Goal: Information Seeking & Learning: Learn about a topic

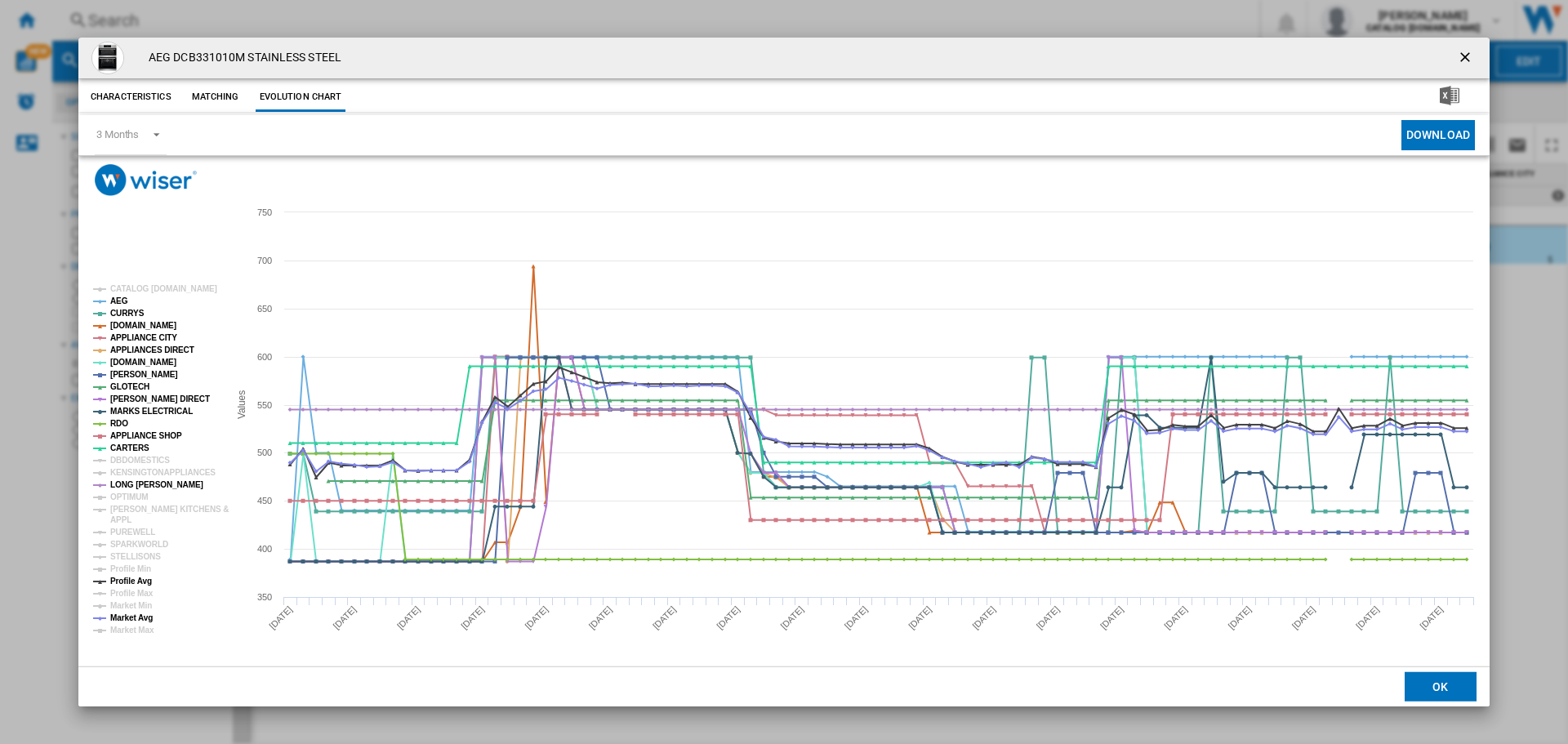
click at [1475, 58] on ng-md-icon "getI18NText('BUTTONS.CLOSE_DIALOG')" at bounding box center [1467, 59] width 20 height 20
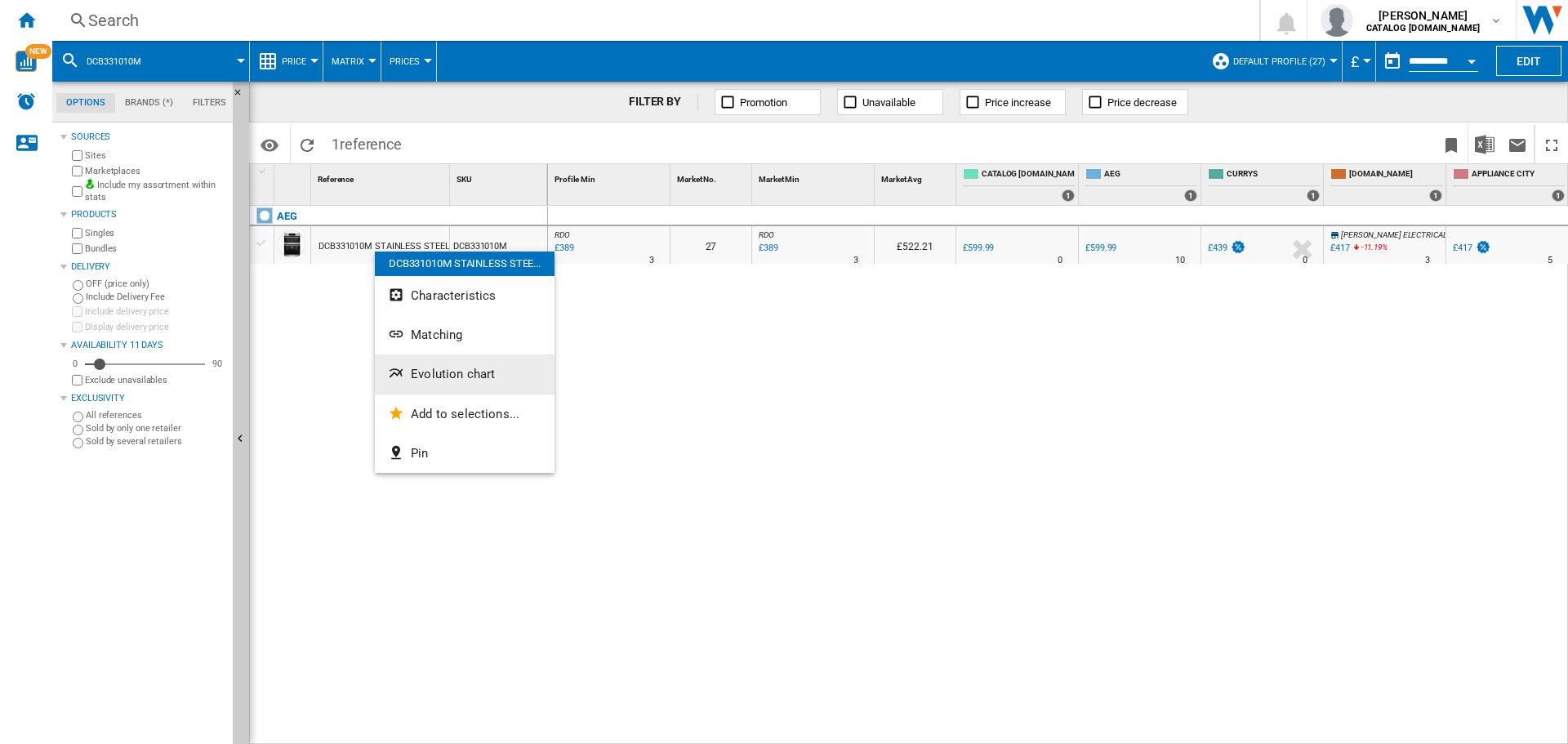
click at [450, 383] on button "Evolution chart" at bounding box center [464, 373] width 179 height 39
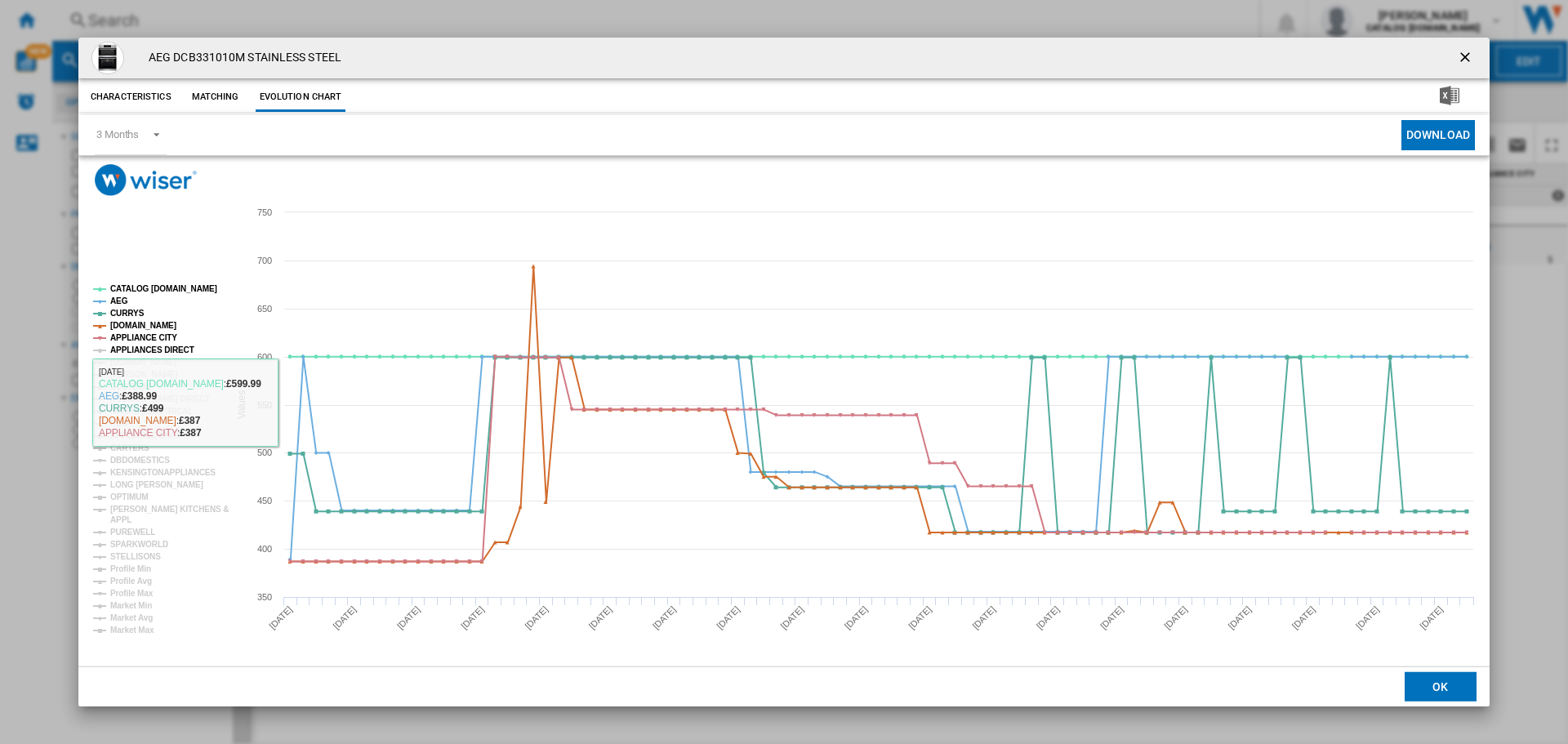
click at [181, 351] on tspan "APPLIANCES DIRECT" at bounding box center [152, 350] width 84 height 9
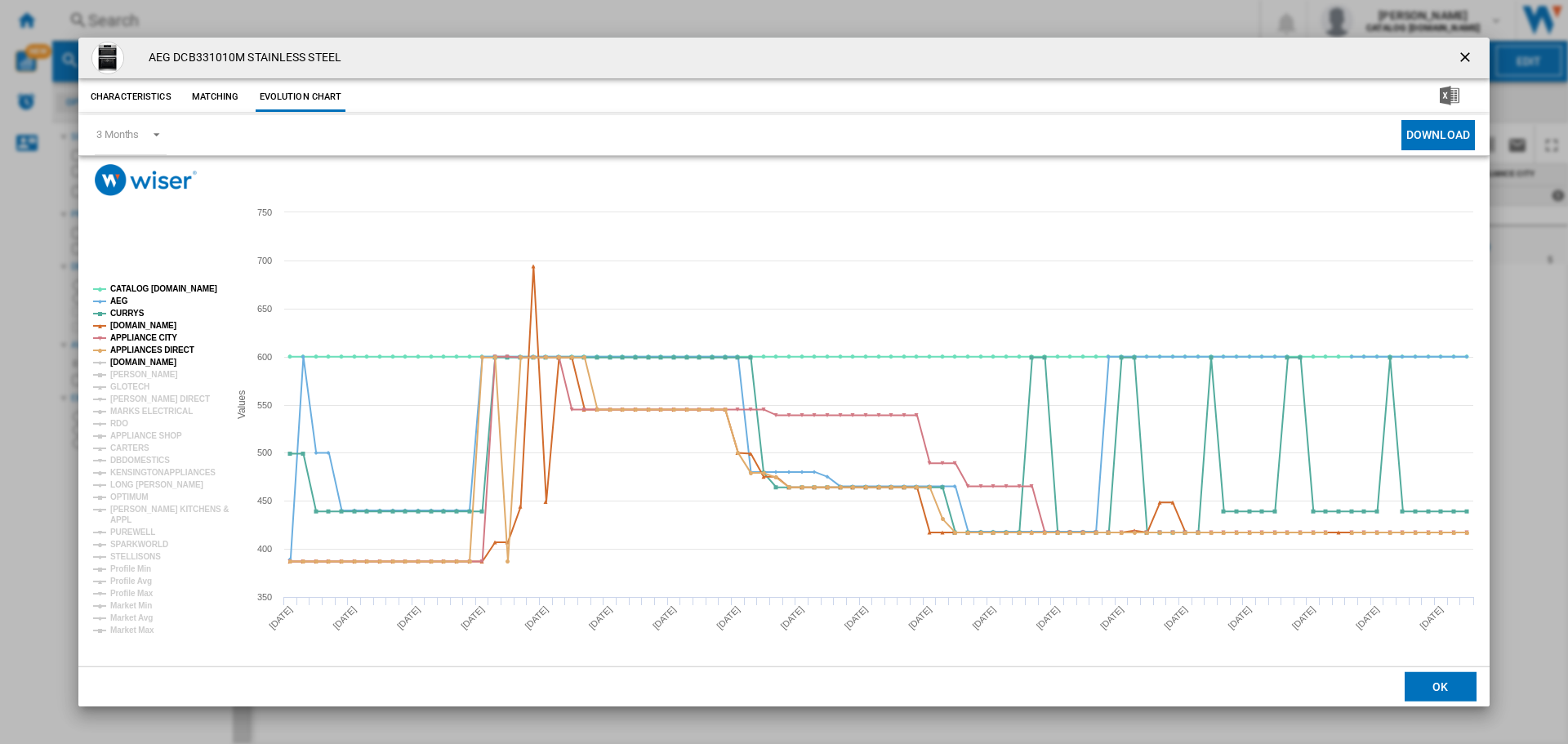
click at [138, 365] on tspan "[DOMAIN_NAME]" at bounding box center [143, 362] width 67 height 9
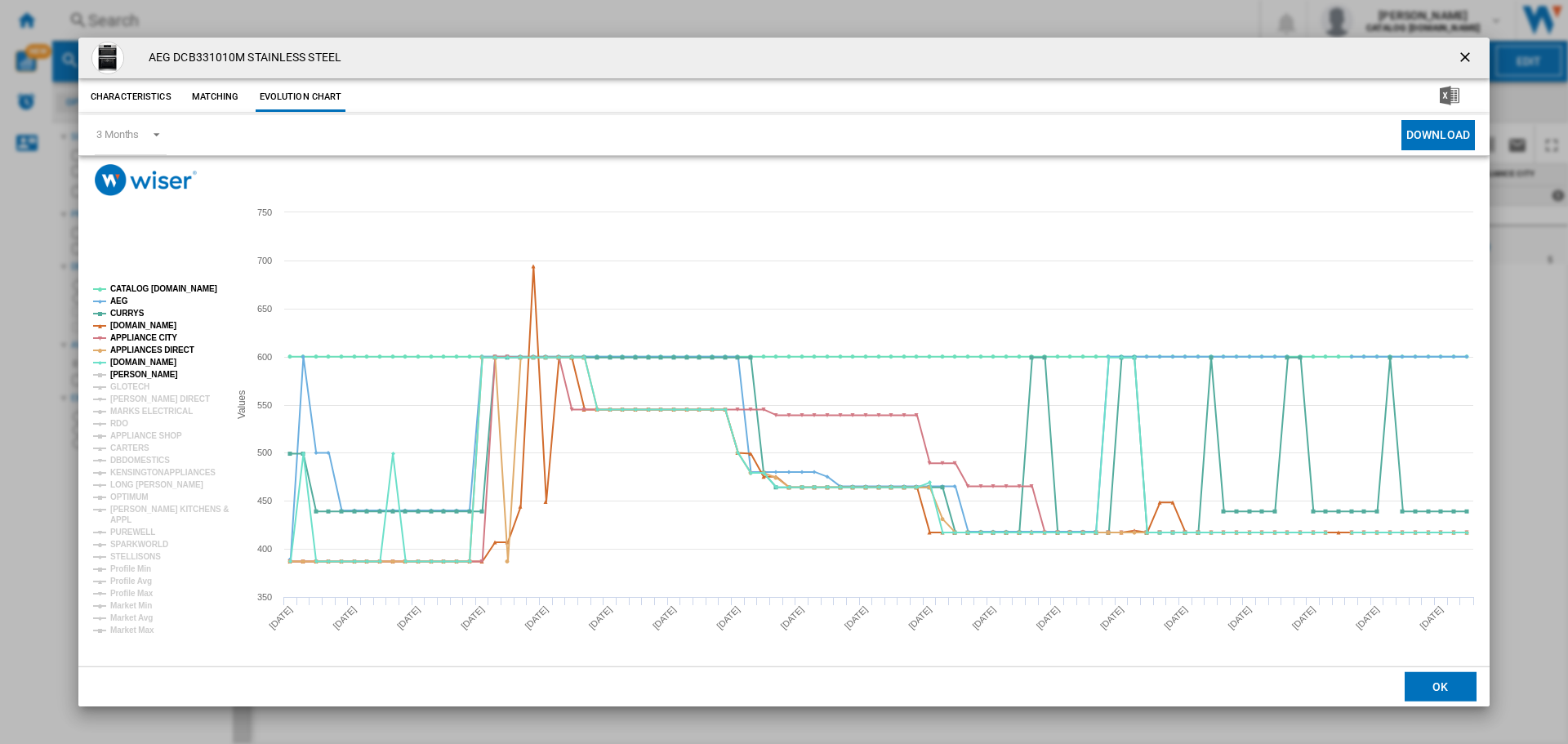
click at [136, 377] on tspan "[PERSON_NAME]" at bounding box center [144, 374] width 67 height 9
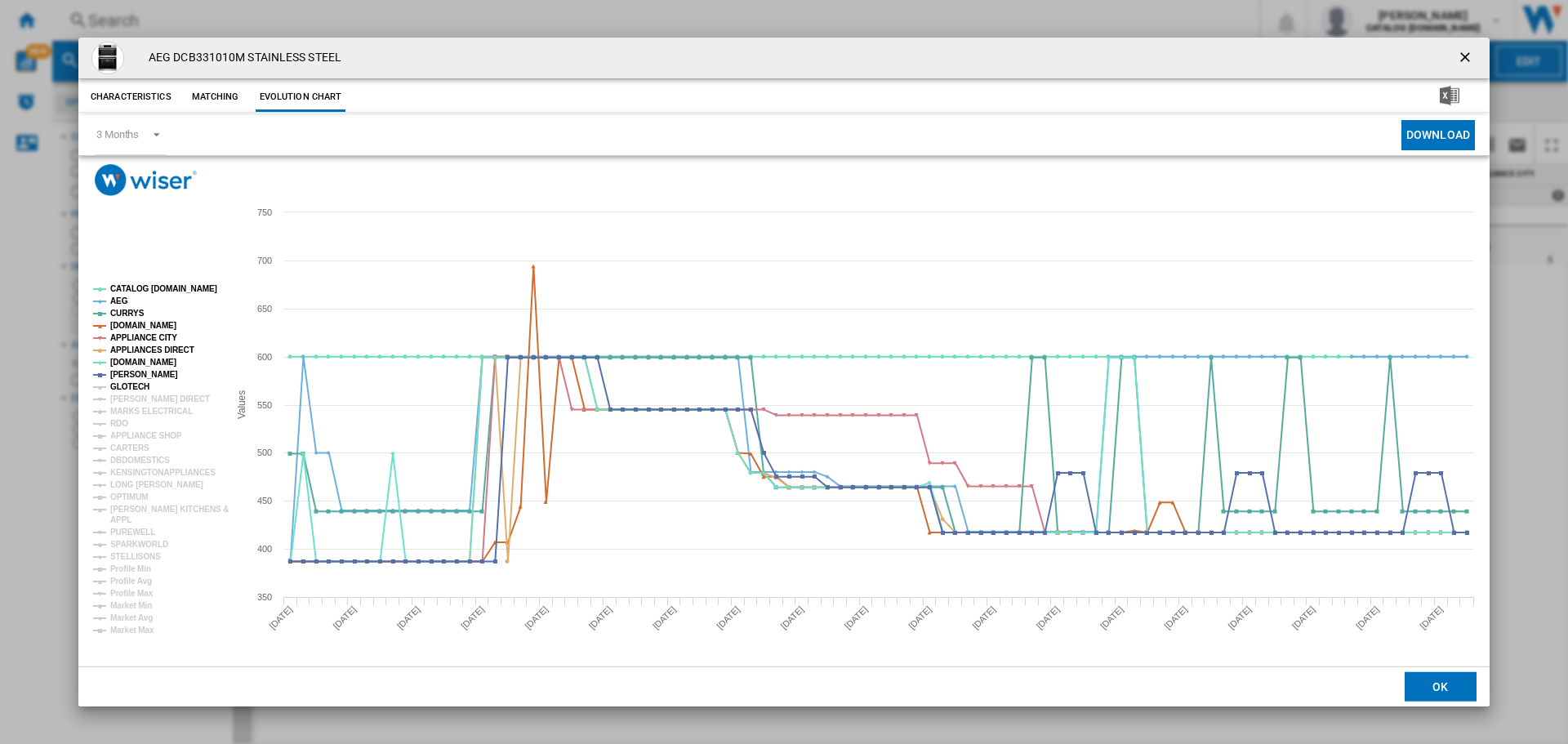
click at [131, 387] on tspan "GLOTECH" at bounding box center [129, 387] width 39 height 9
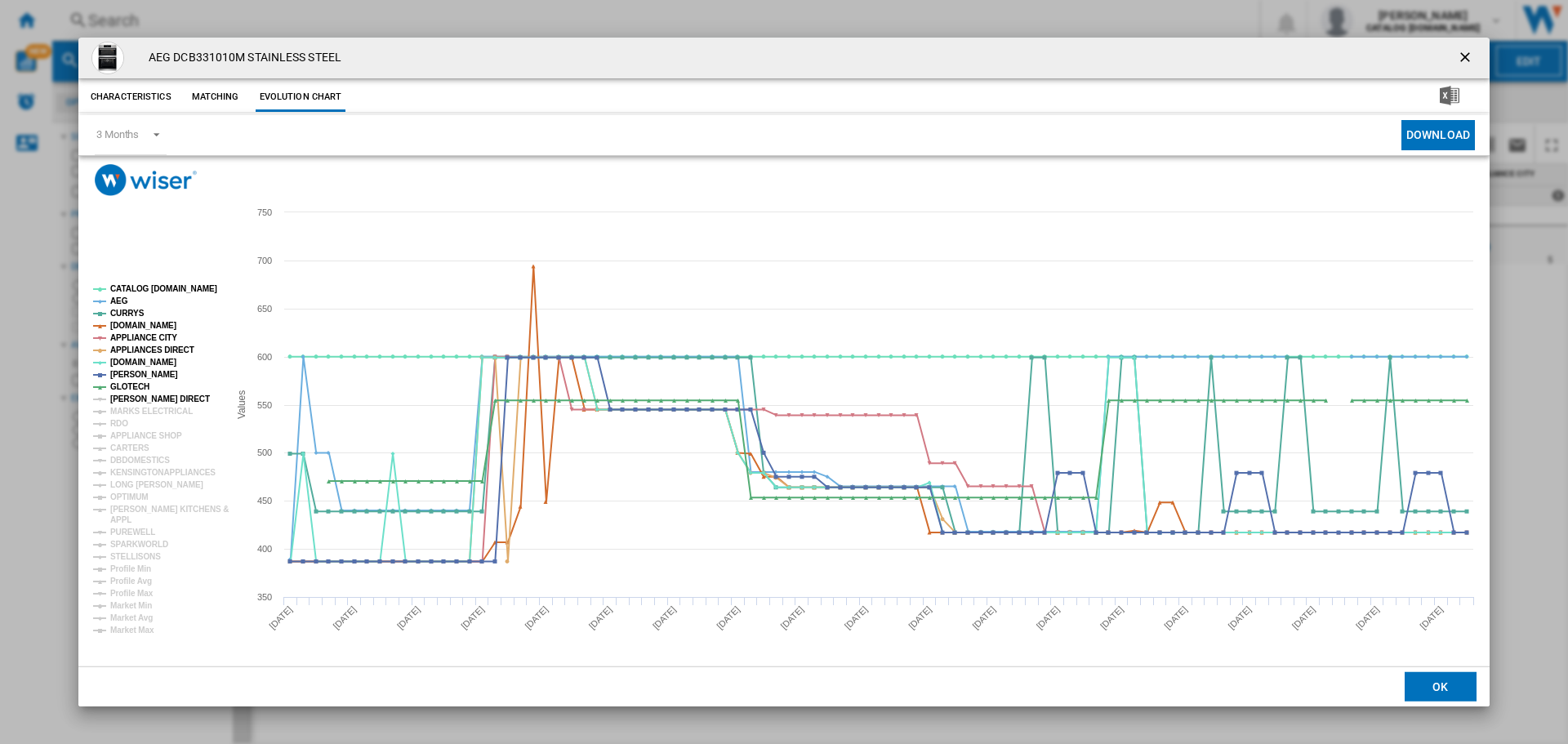
click at [130, 399] on tspan "[PERSON_NAME] DIRECT" at bounding box center [159, 399] width 99 height 9
click at [130, 410] on tspan "MARKS ELECTRICAL" at bounding box center [151, 411] width 83 height 9
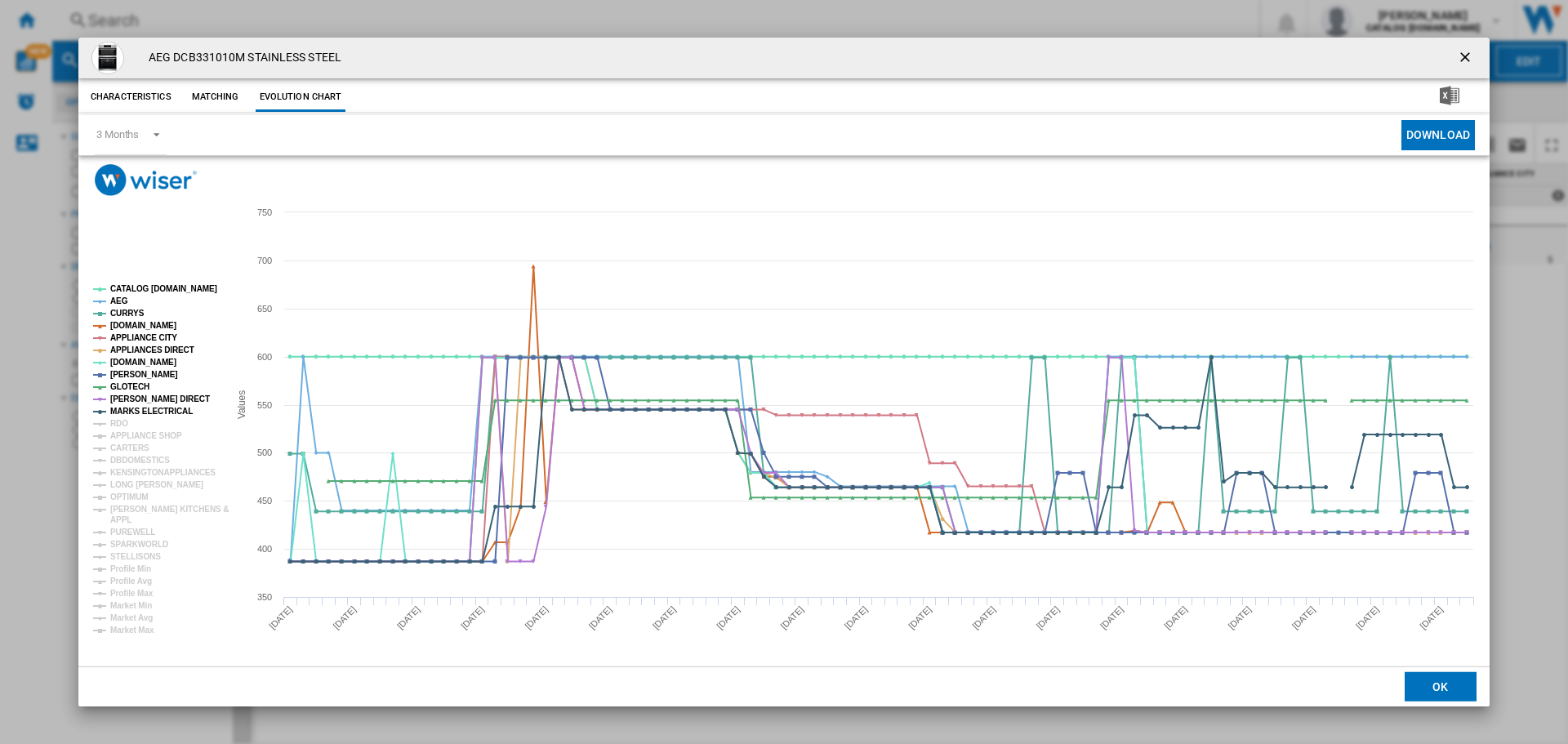
click at [132, 423] on rect "Product popup" at bounding box center [154, 459] width 136 height 362
click at [1470, 54] on ng-md-icon "getI18NText('BUTTONS.CLOSE_DIALOG')" at bounding box center [1467, 59] width 20 height 20
